Goal: Obtain resource: Obtain resource

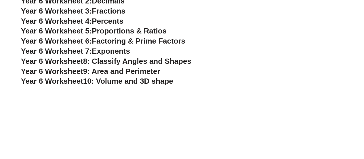
scroll to position [1429, 0]
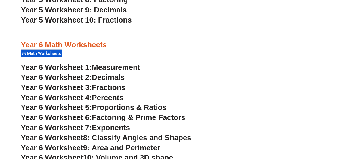
scroll to position [1302, 0]
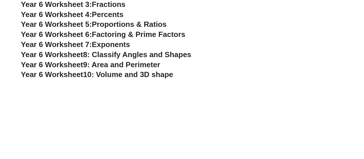
scroll to position [1380, 0]
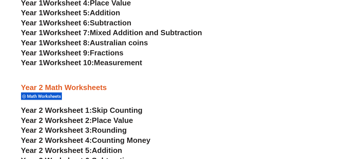
scroll to position [0, 0]
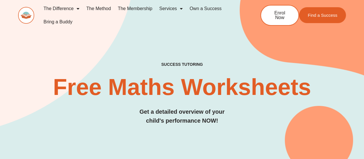
click at [364, 0] on header "The Difference Personalised Program Inspirational Tutors Motivational Learning …" at bounding box center [182, 17] width 364 height 35
